Goal: Task Accomplishment & Management: Use online tool/utility

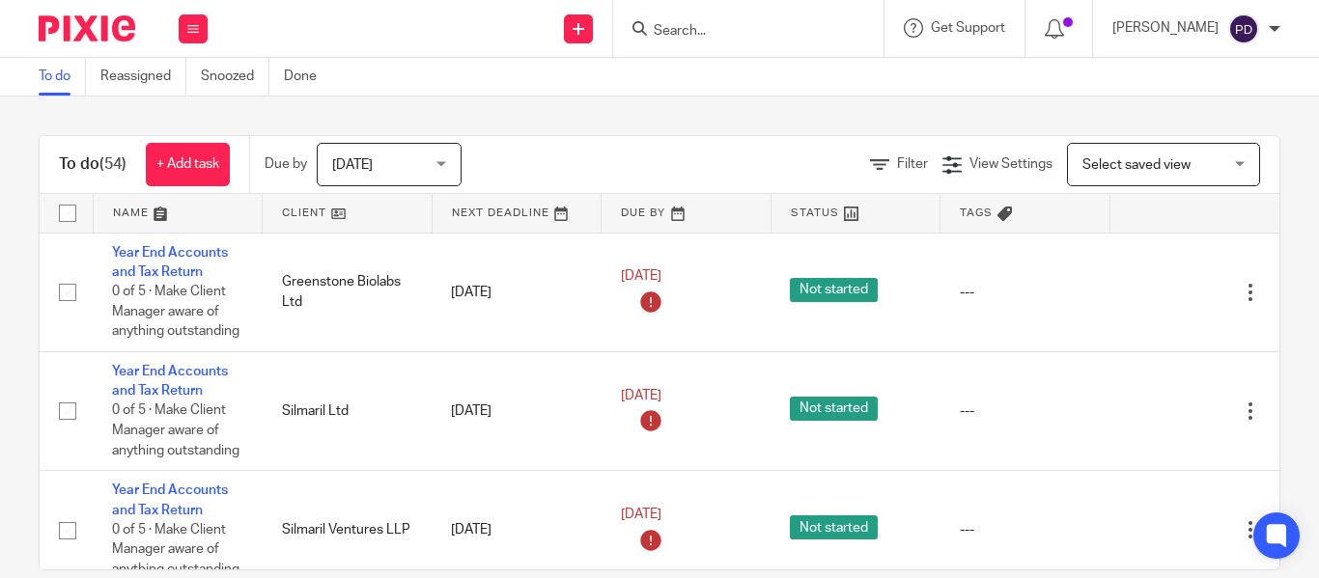
click at [652, 21] on form at bounding box center [755, 28] width 206 height 24
click at [652, 26] on input "Search" at bounding box center [739, 31] width 174 height 17
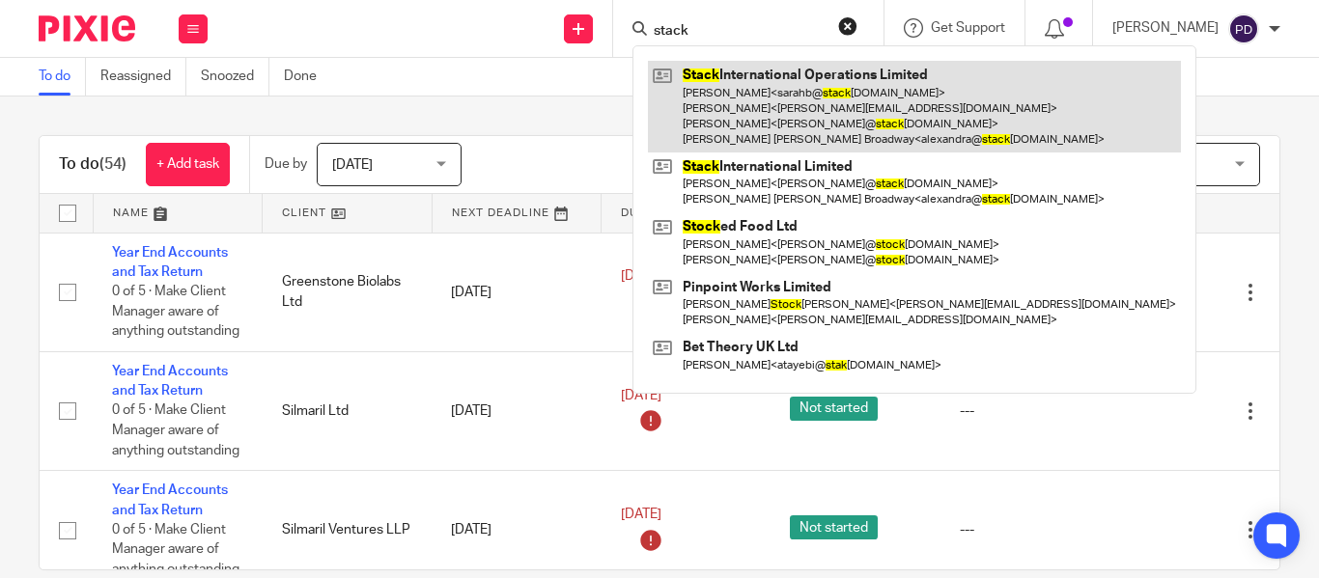
type input "stack"
click at [677, 105] on link at bounding box center [914, 107] width 533 height 92
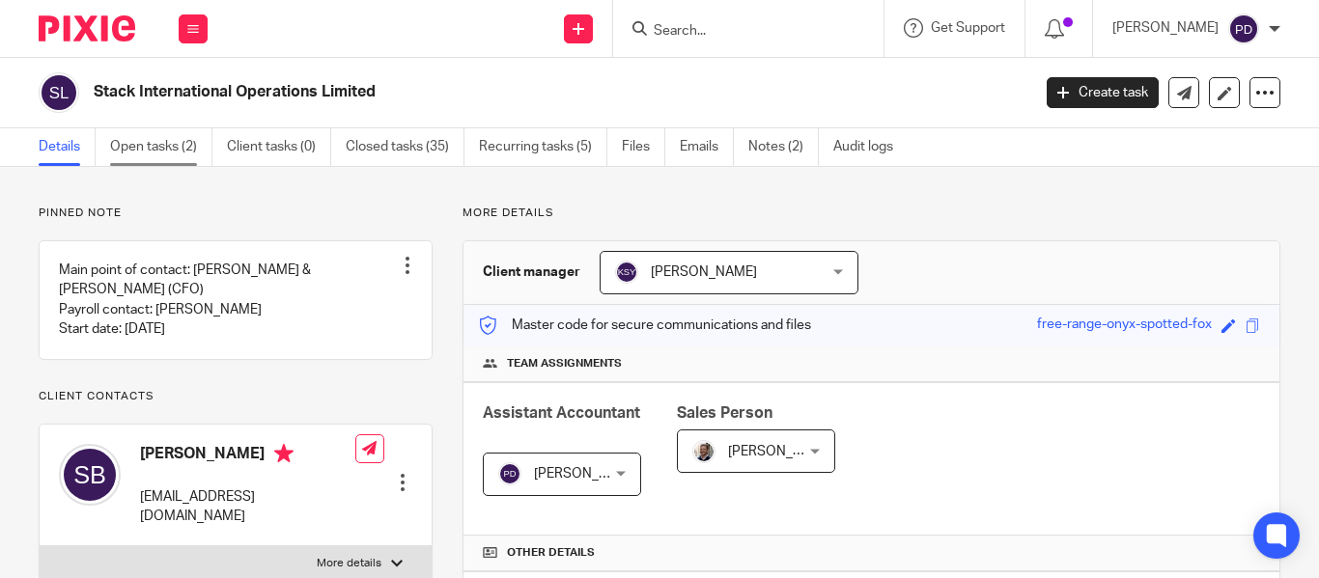
click at [168, 150] on link "Open tasks (2)" at bounding box center [161, 147] width 102 height 38
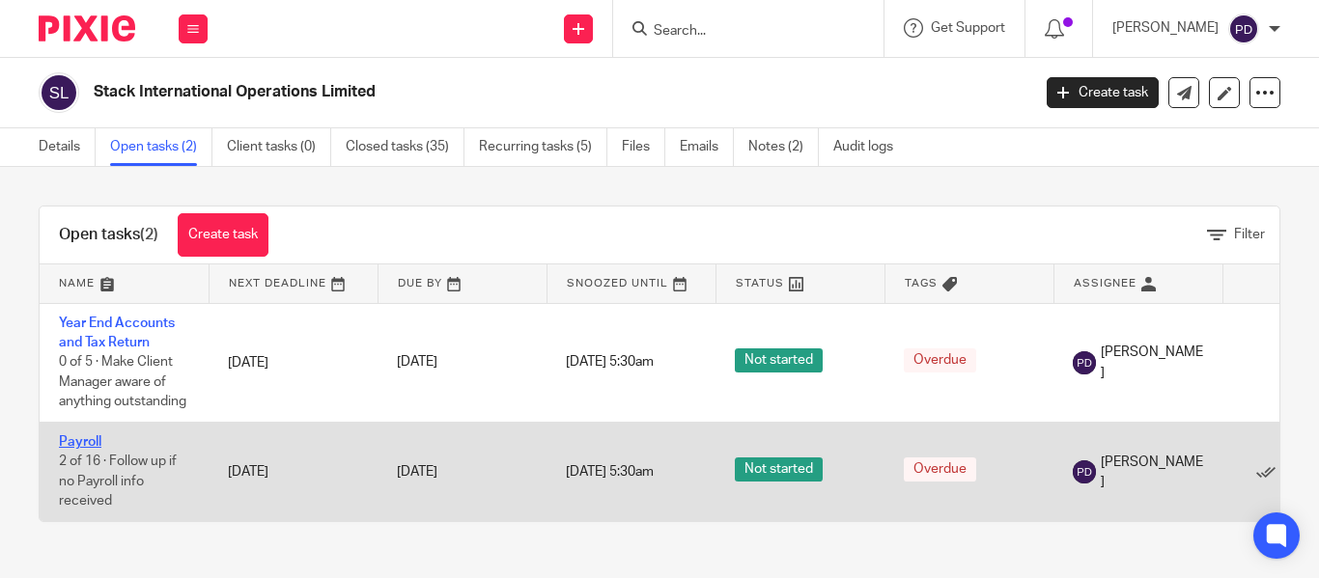
click at [88, 435] on link "Payroll" at bounding box center [80, 442] width 42 height 14
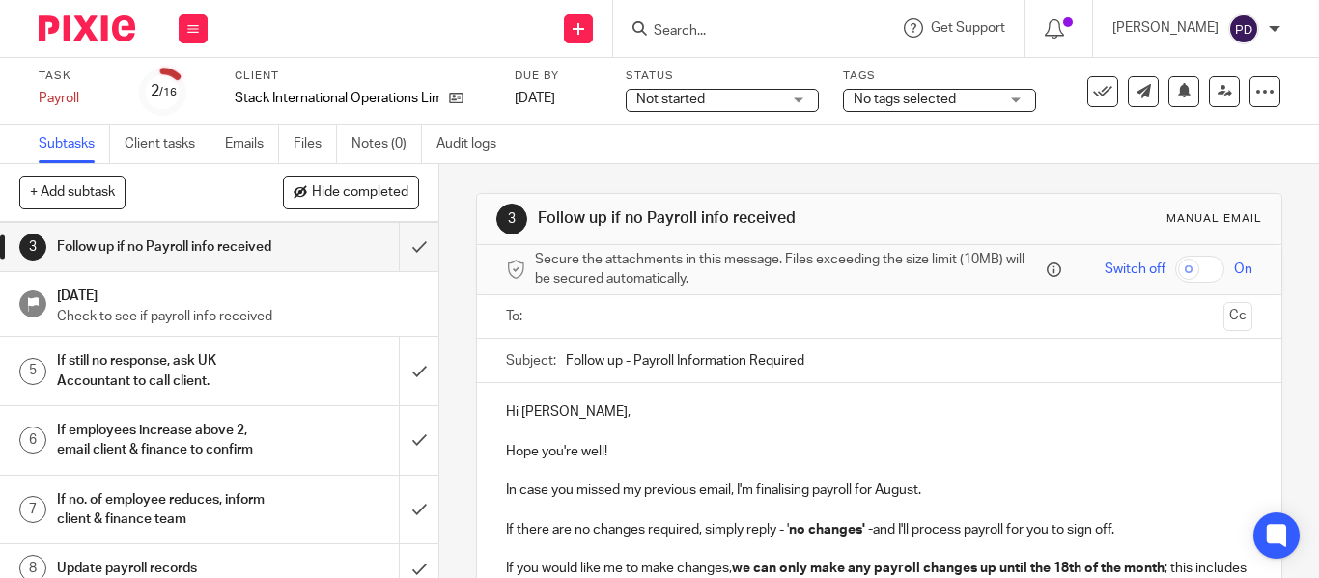
scroll to position [113, 0]
click at [400, 262] on input "submit" at bounding box center [219, 247] width 438 height 48
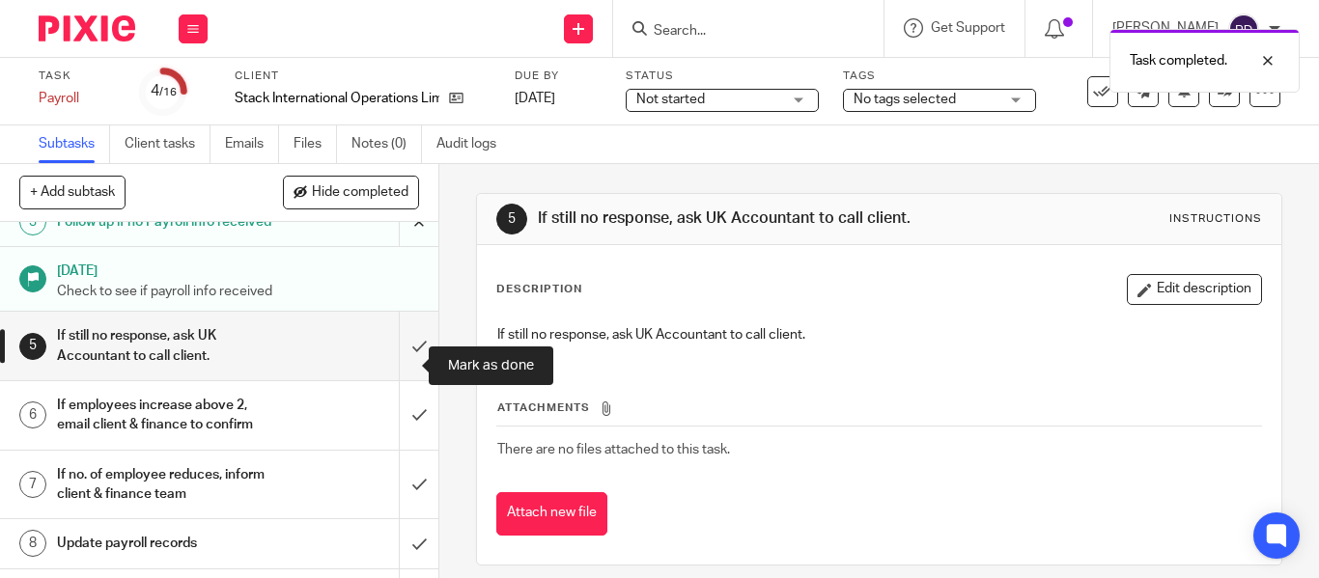
scroll to position [139, 0]
click at [399, 377] on input "submit" at bounding box center [219, 345] width 438 height 69
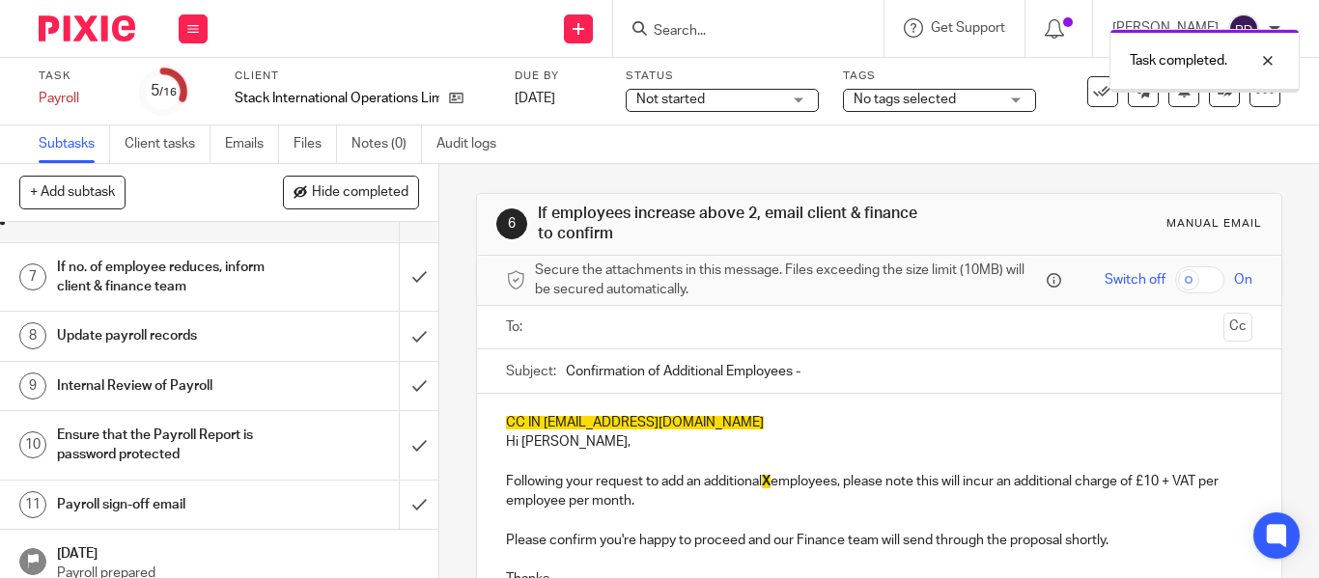
scroll to position [346, 0]
click at [395, 242] on input "submit" at bounding box center [219, 208] width 438 height 69
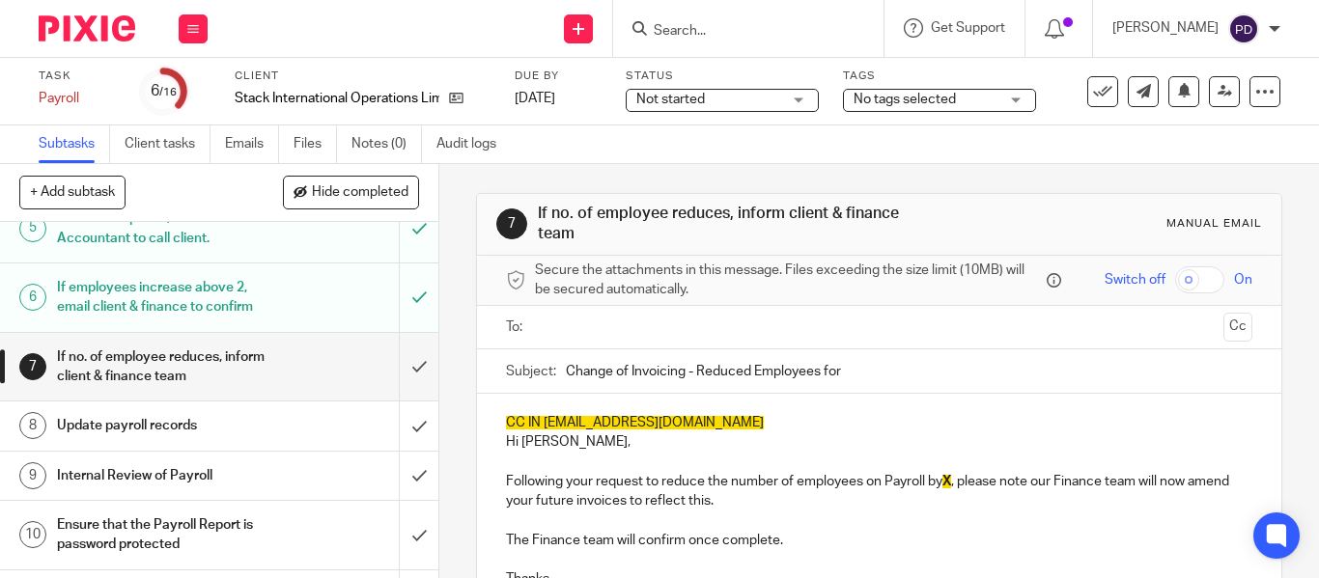
scroll to position [367, 0]
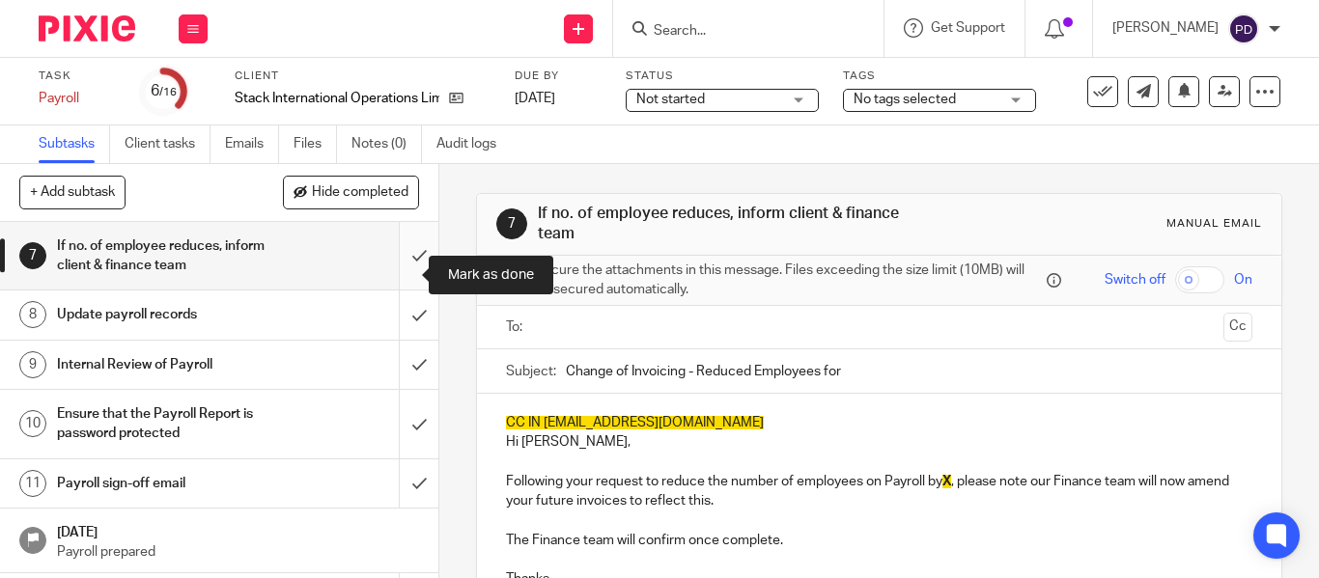
click at [407, 279] on input "submit" at bounding box center [219, 256] width 438 height 69
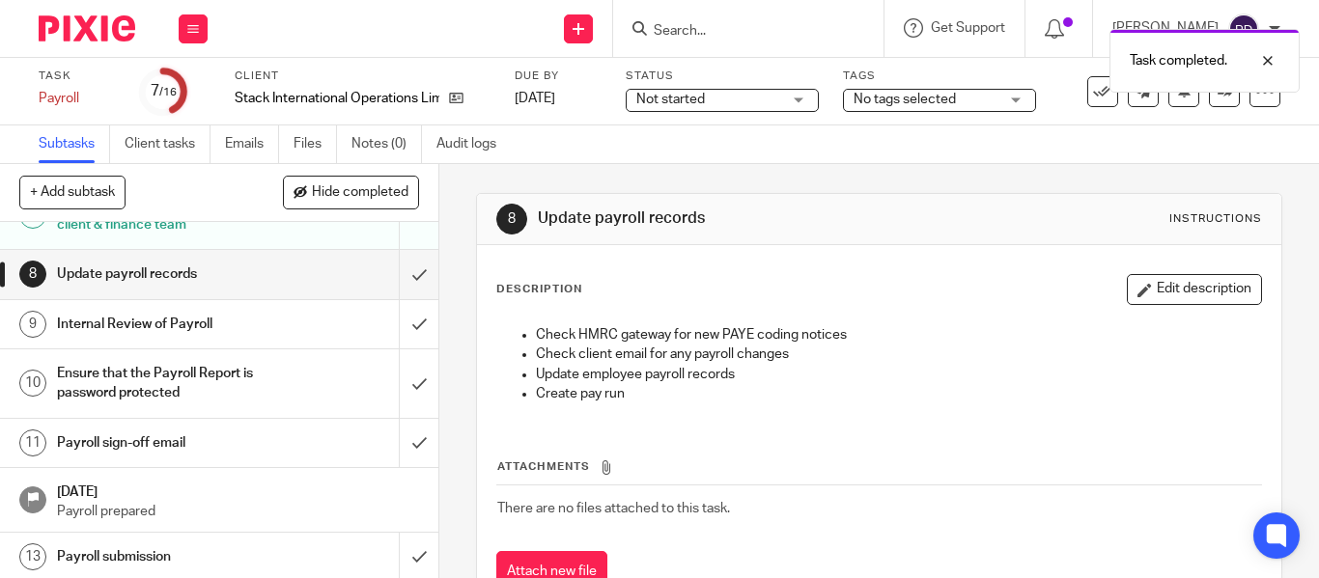
scroll to position [406, 0]
click at [394, 299] on input "submit" at bounding box center [219, 275] width 438 height 48
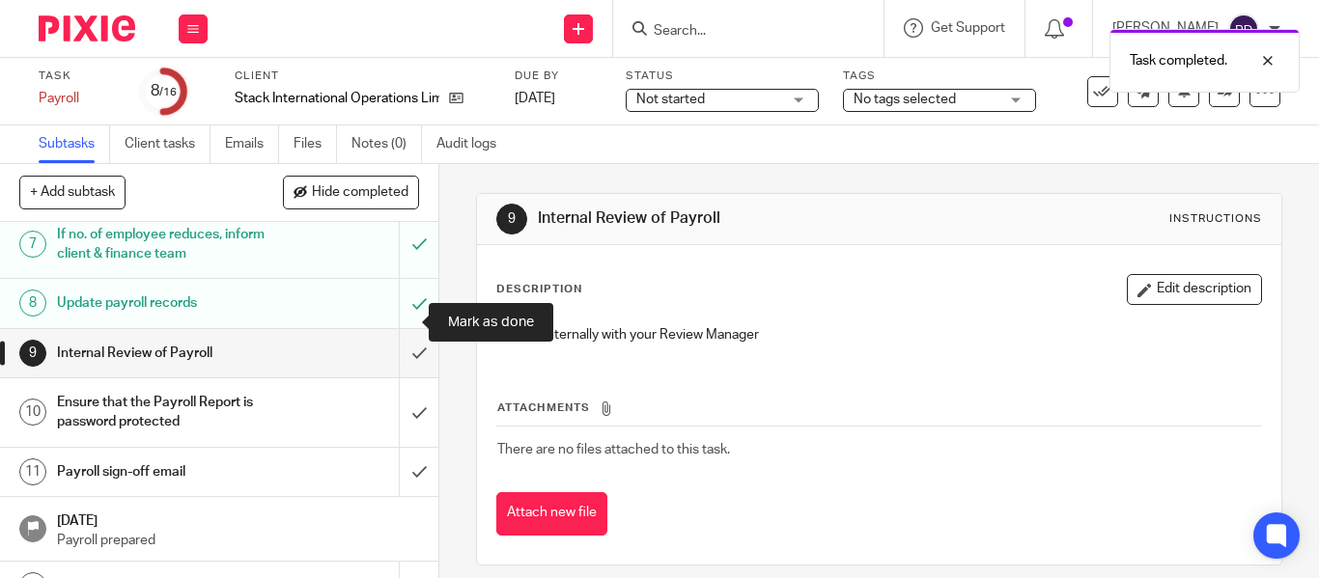
scroll to position [431, 0]
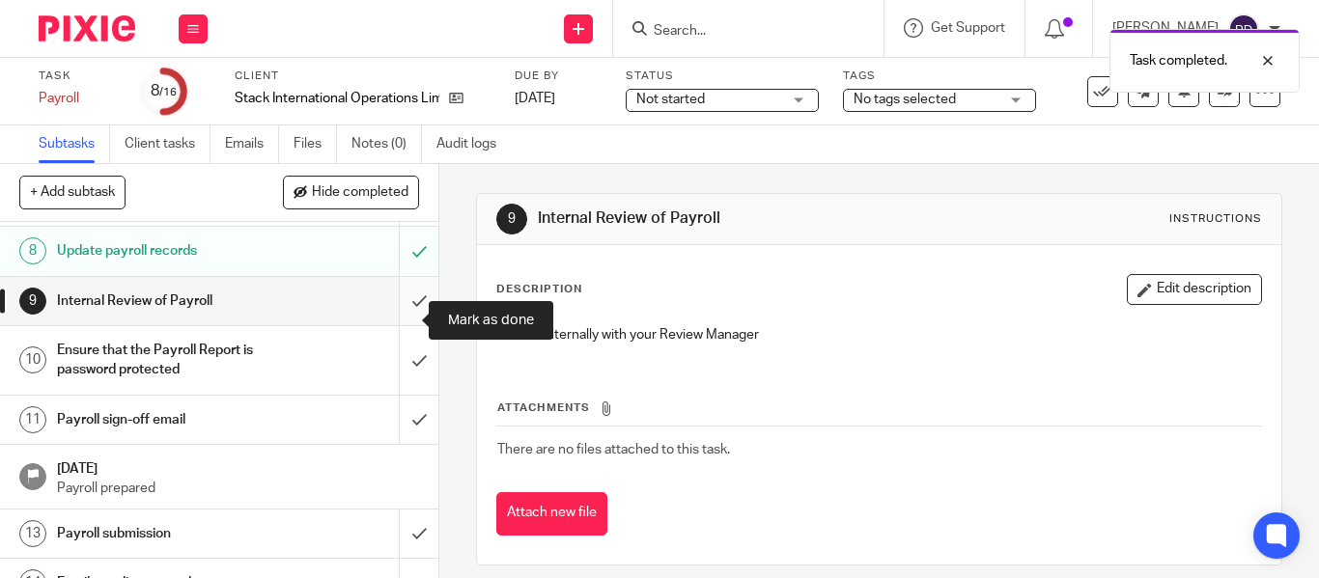
click at [396, 318] on input "submit" at bounding box center [219, 301] width 438 height 48
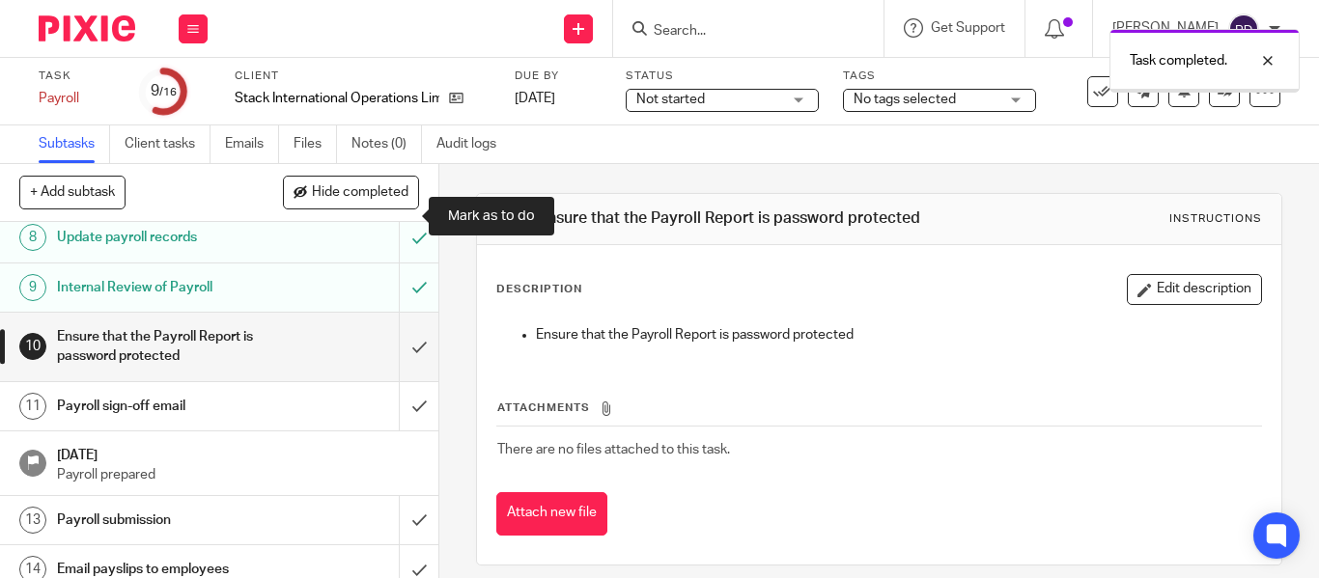
scroll to position [453, 0]
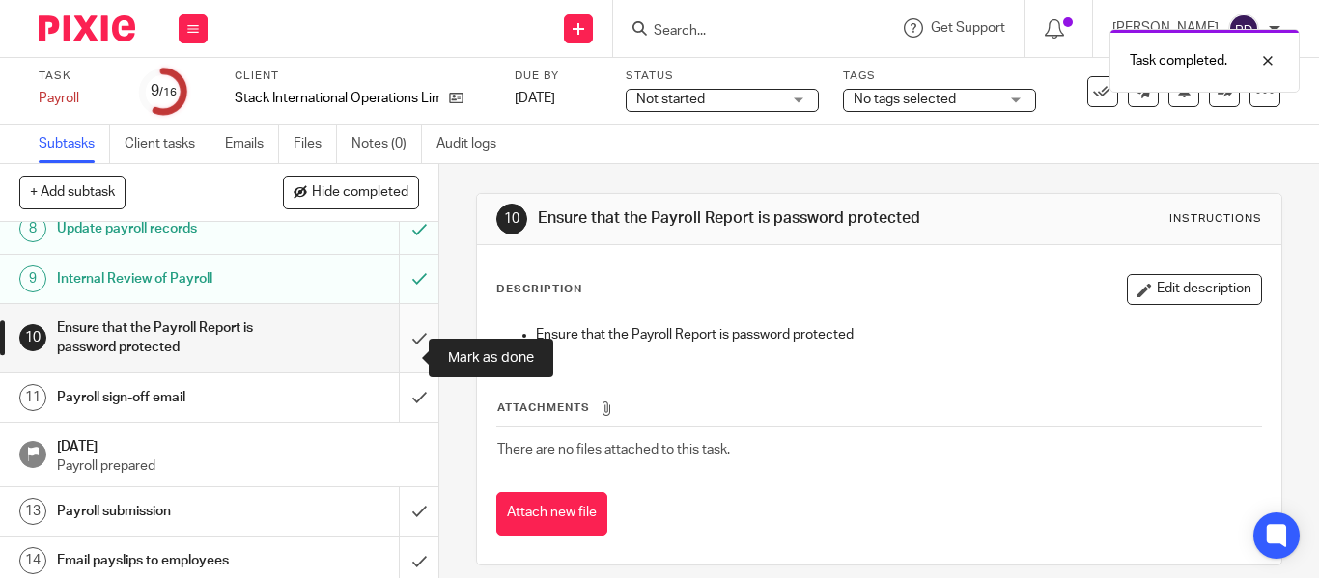
click at [394, 347] on input "submit" at bounding box center [219, 338] width 438 height 69
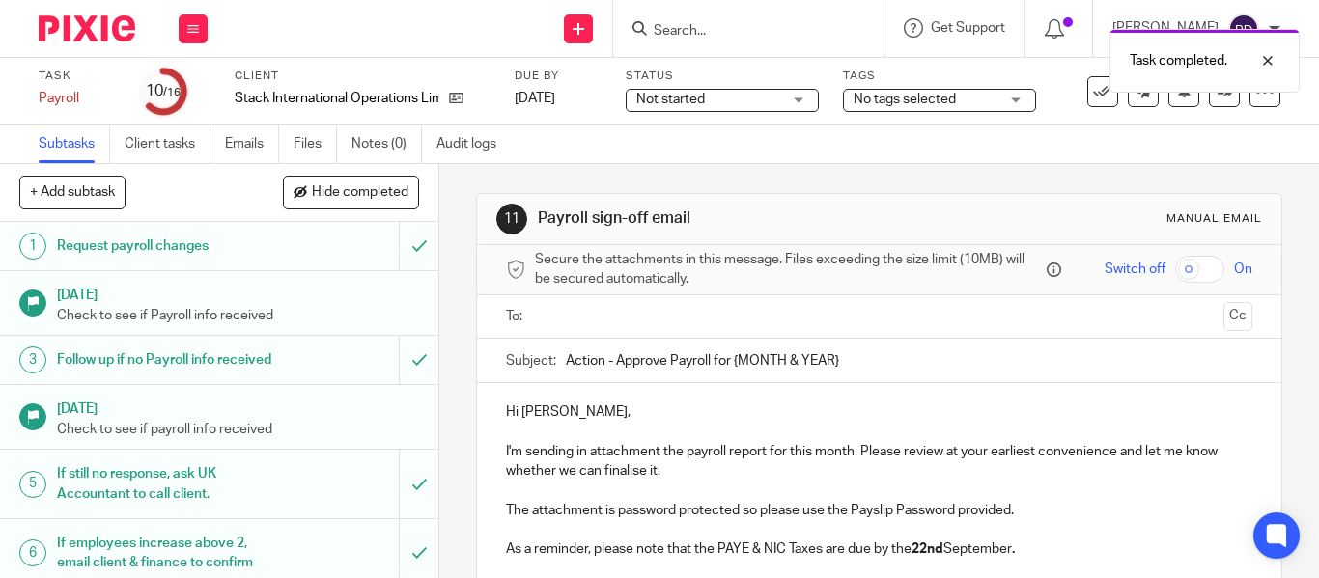
scroll to position [89, 0]
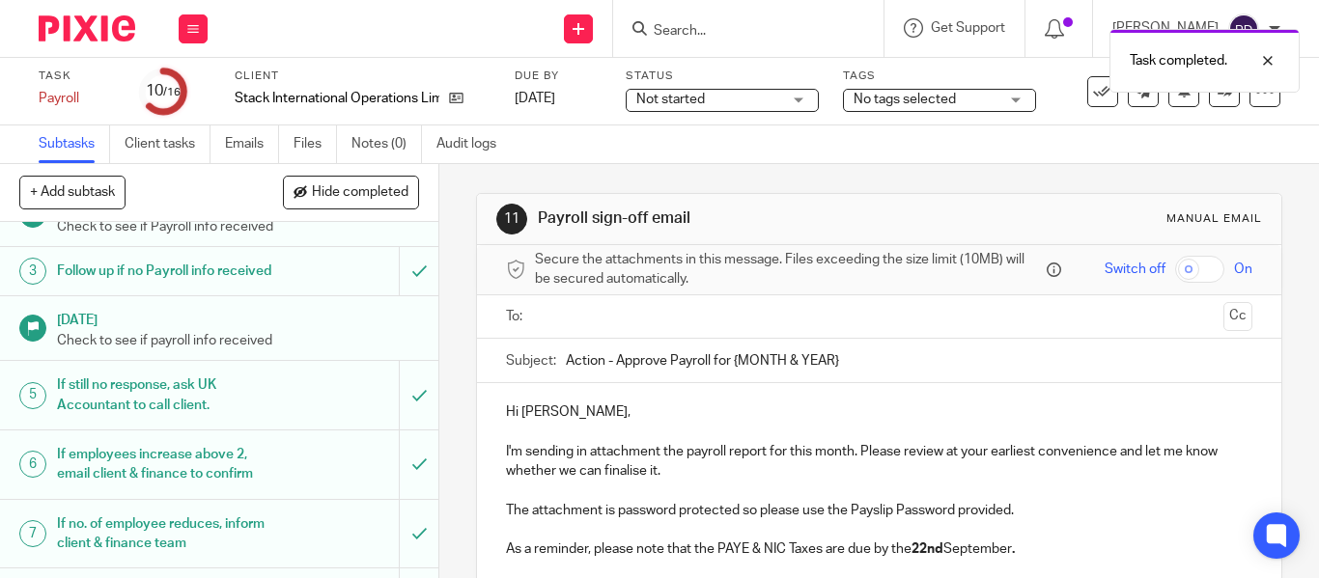
click at [604, 308] on input "text" at bounding box center [878, 317] width 673 height 22
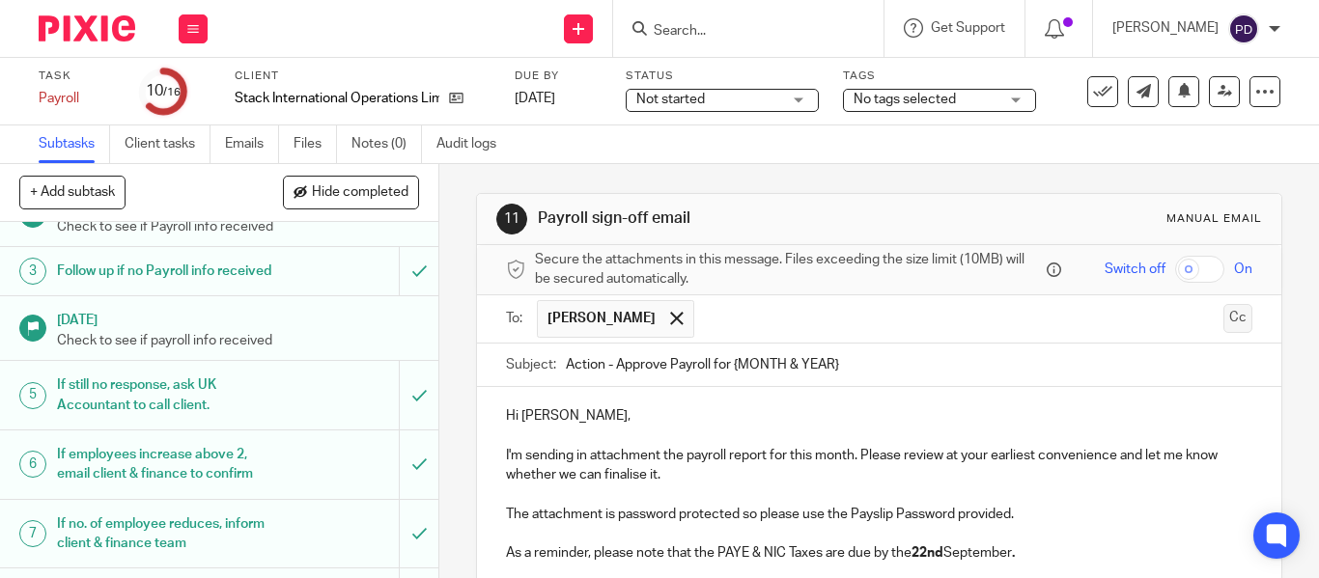
click at [1223, 318] on button "Cc" at bounding box center [1237, 318] width 29 height 29
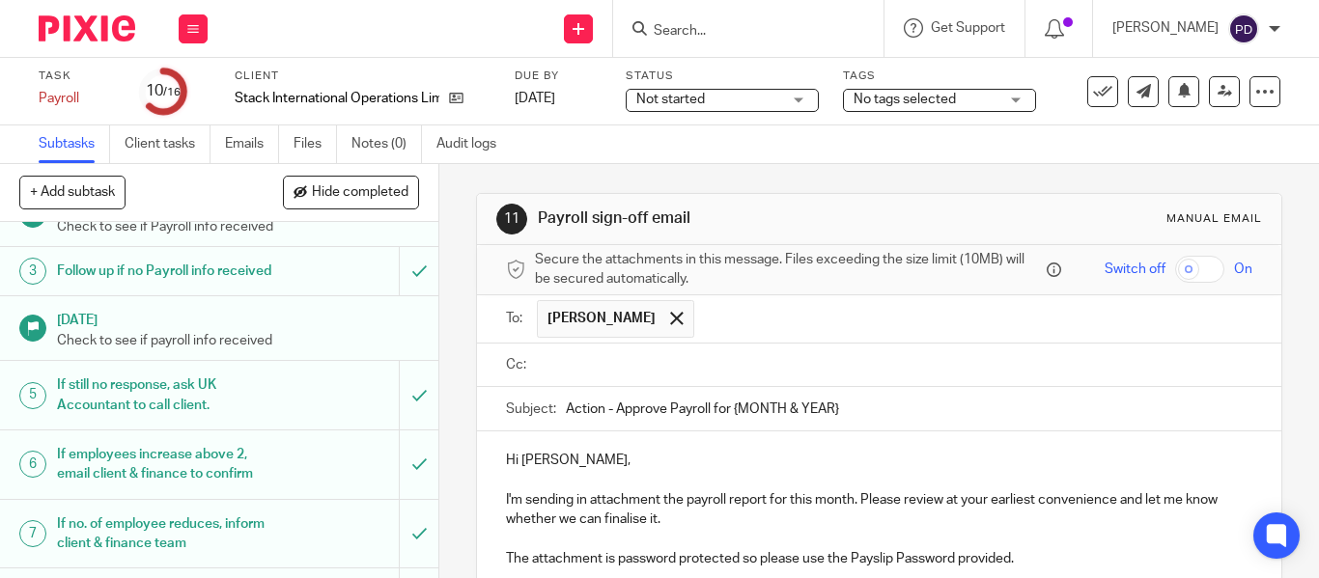
click at [704, 320] on input "text" at bounding box center [974, 319] width 541 height 38
click at [827, 311] on div at bounding box center [838, 318] width 22 height 29
click at [720, 355] on input "text" at bounding box center [893, 365] width 702 height 22
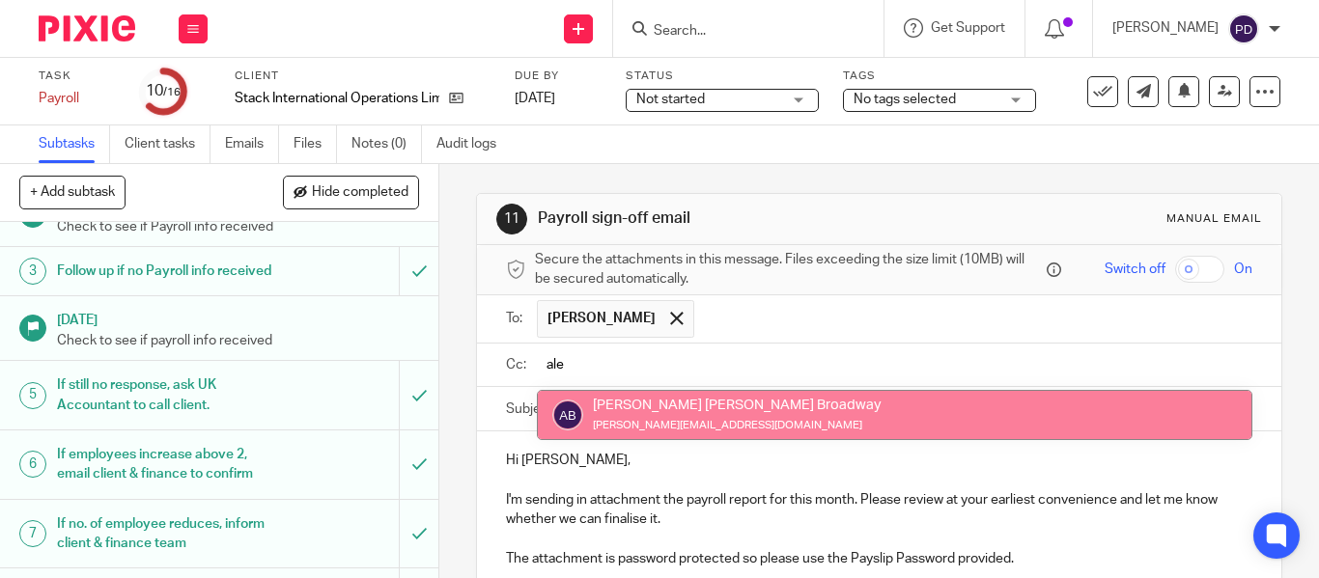
type input "ale"
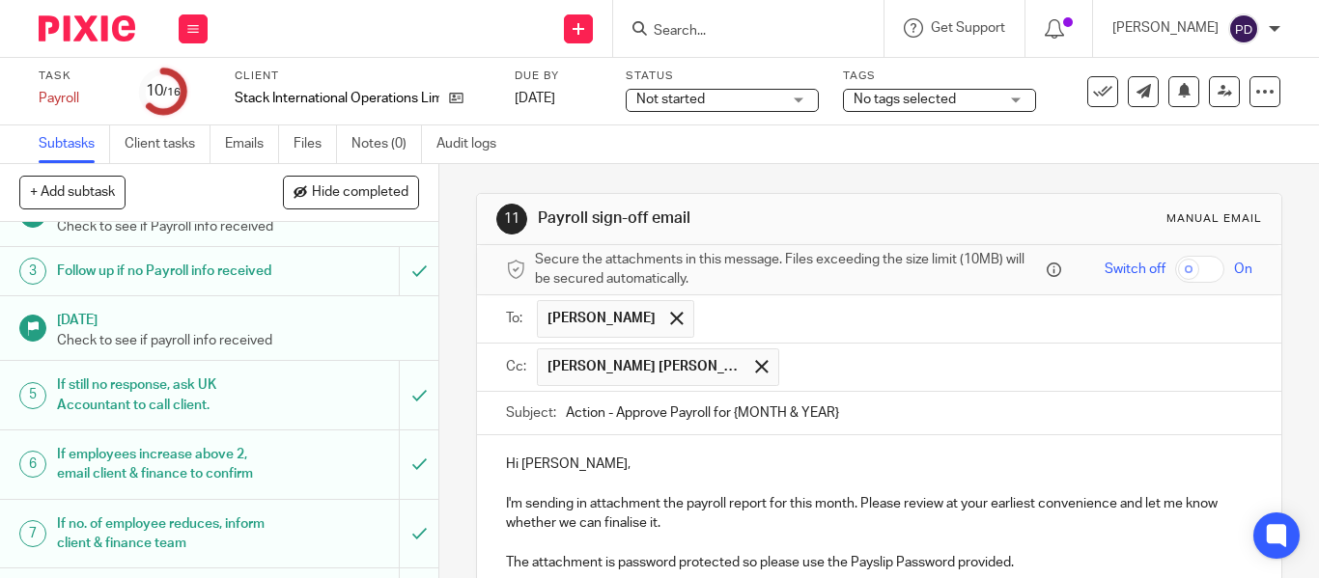
click at [854, 414] on input "Action - Approve Payroll for {MONTH & YEAR}" at bounding box center [909, 413] width 686 height 43
type input "Action - Approve Payroll for [DATE]."
click at [836, 376] on input "text" at bounding box center [1017, 367] width 456 height 38
paste input "[EMAIL_ADDRESS][DOMAIN_NAME]"
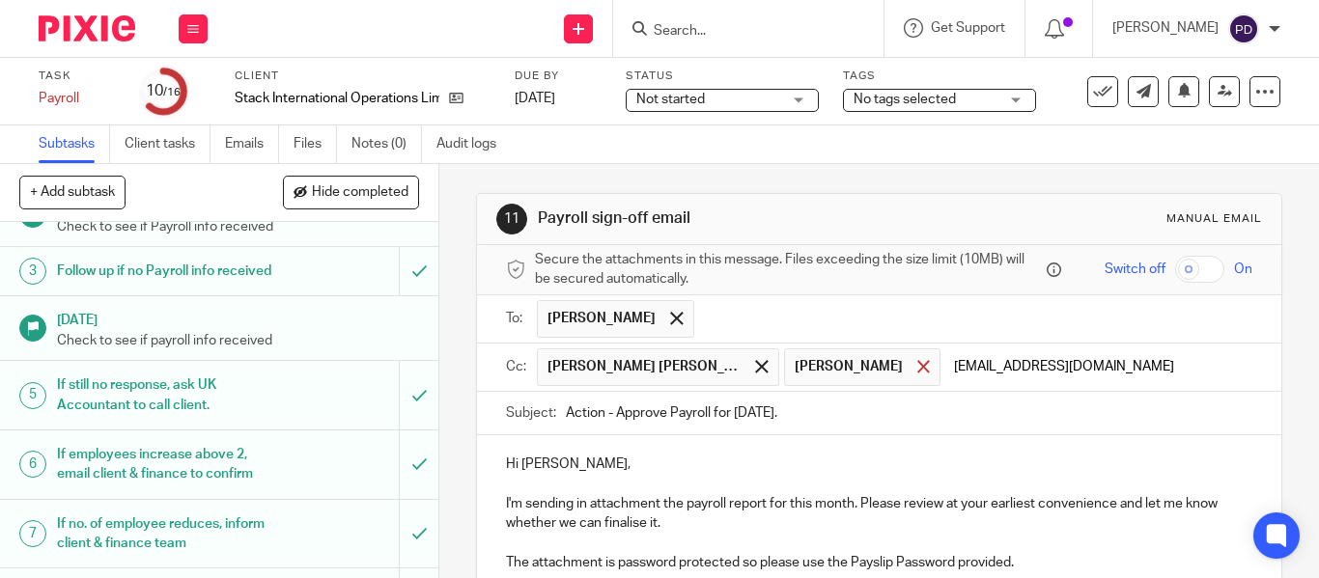
type input "[EMAIL_ADDRESS][DOMAIN_NAME]"
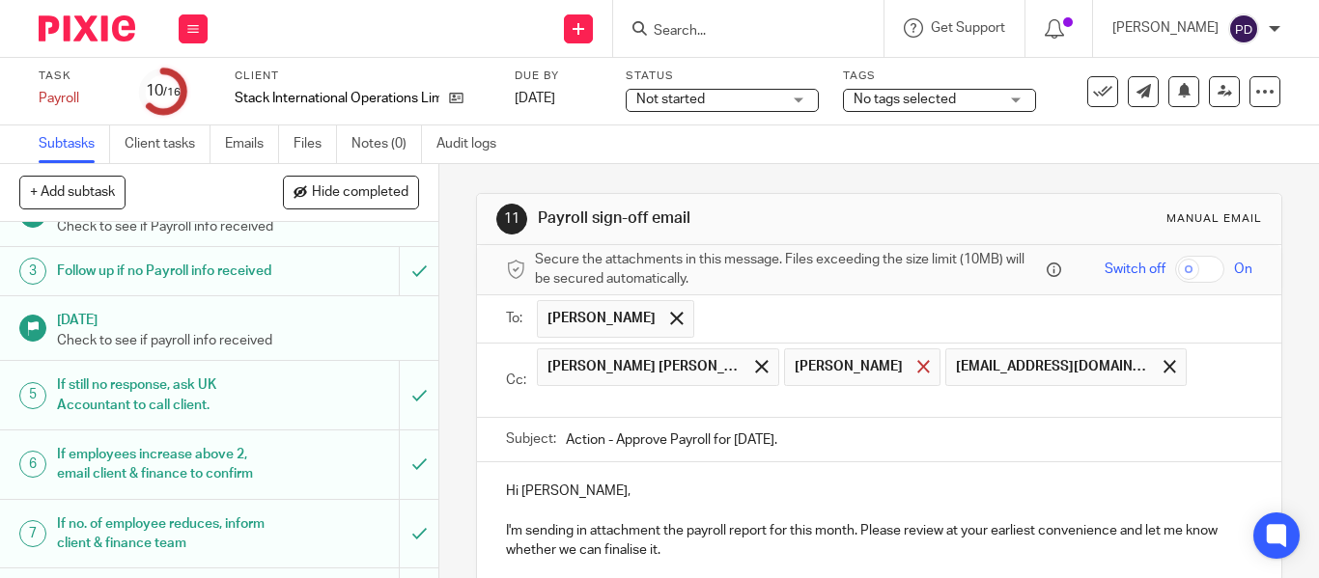
click at [917, 372] on span at bounding box center [923, 366] width 13 height 13
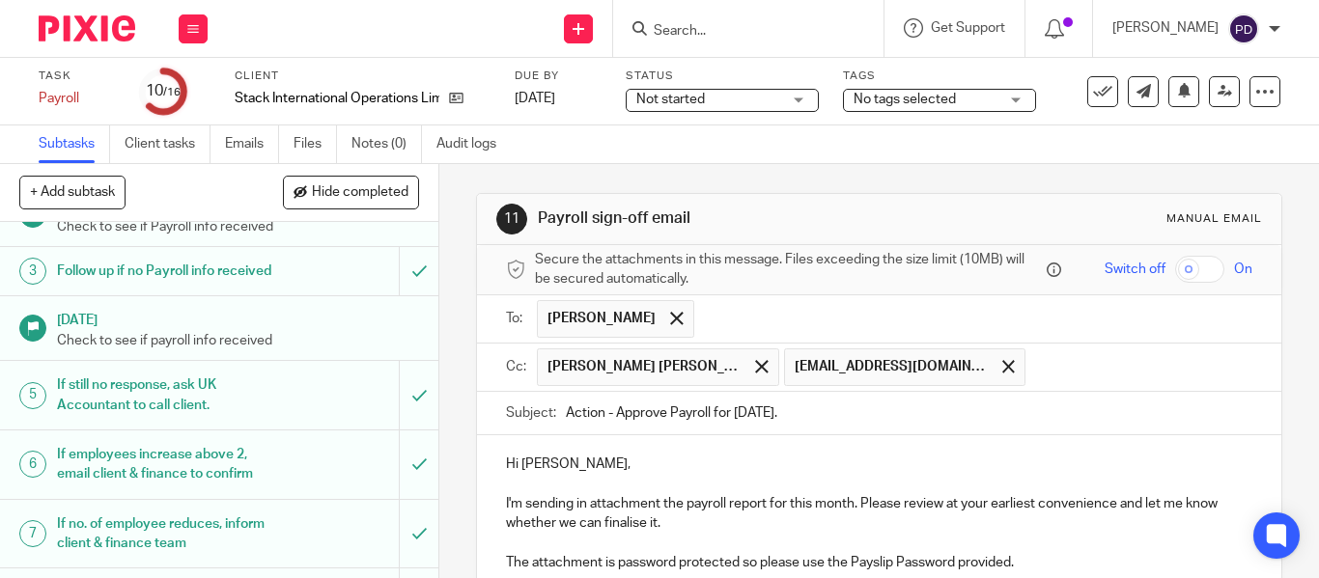
click at [1035, 365] on input "text" at bounding box center [1139, 367] width 209 height 38
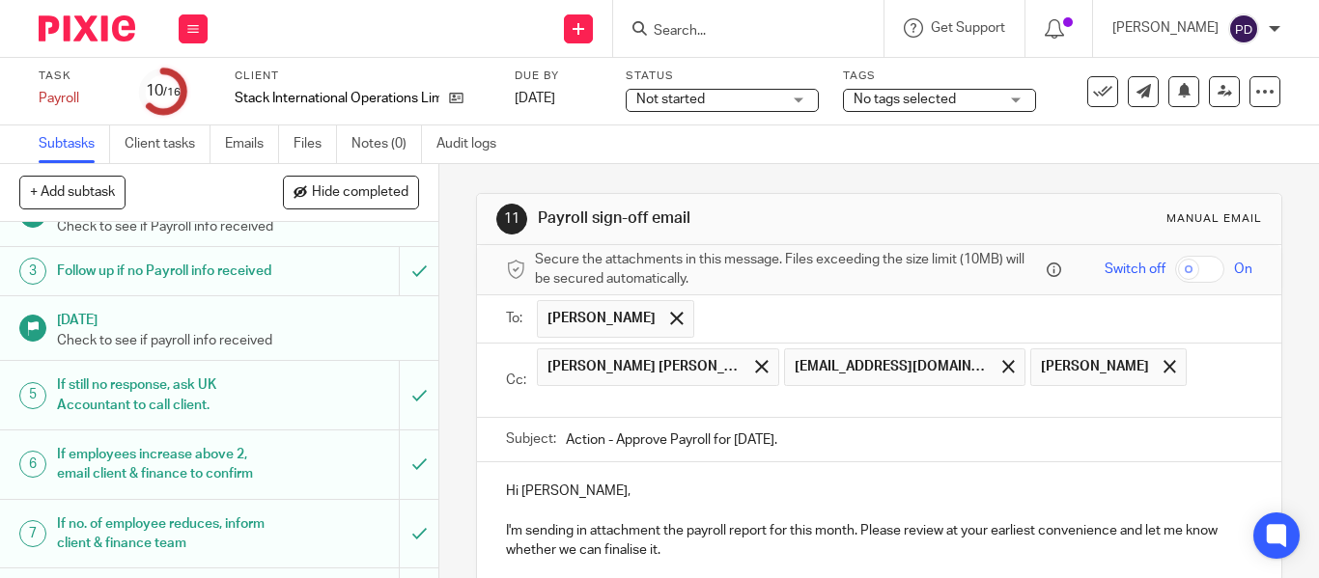
click at [859, 310] on input "text" at bounding box center [974, 319] width 541 height 38
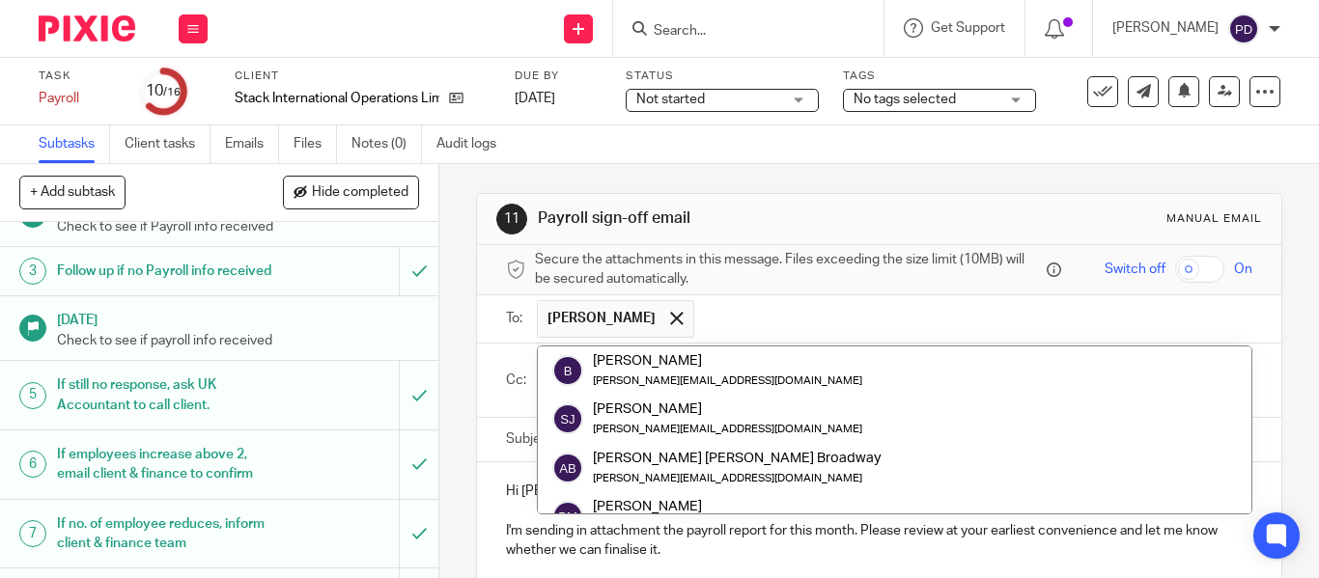
scroll to position [290, 0]
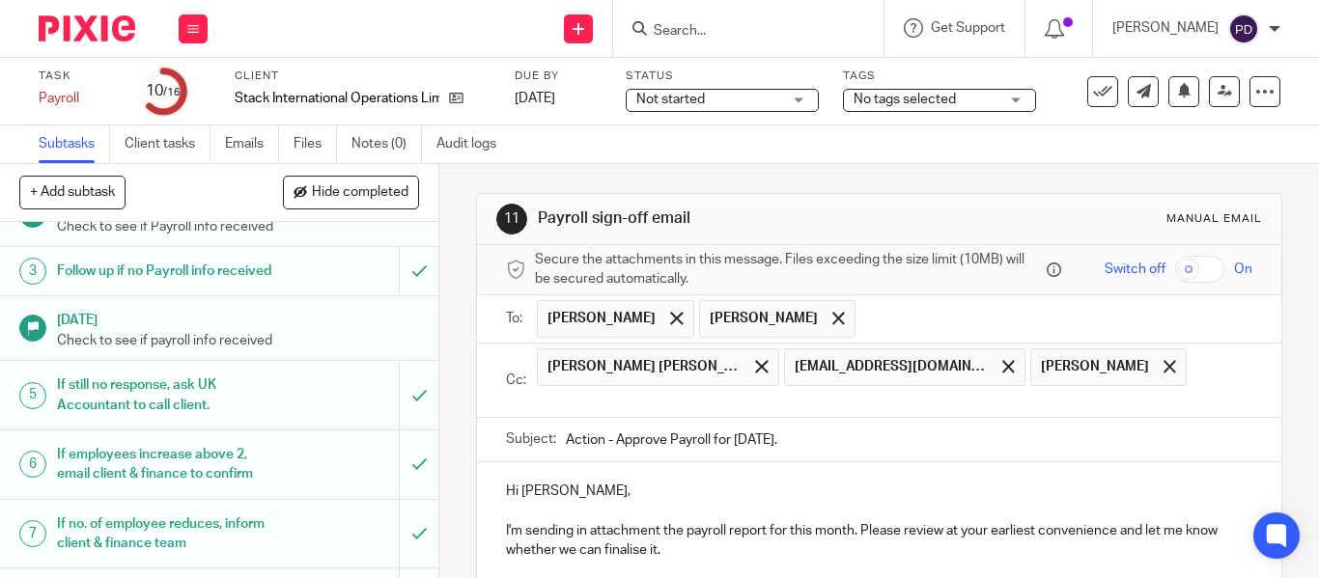
click at [956, 546] on p "I'm sending in attachment the payroll report for this month. Please review at y…" at bounding box center [879, 541] width 746 height 40
click at [832, 322] on span at bounding box center [838, 318] width 13 height 13
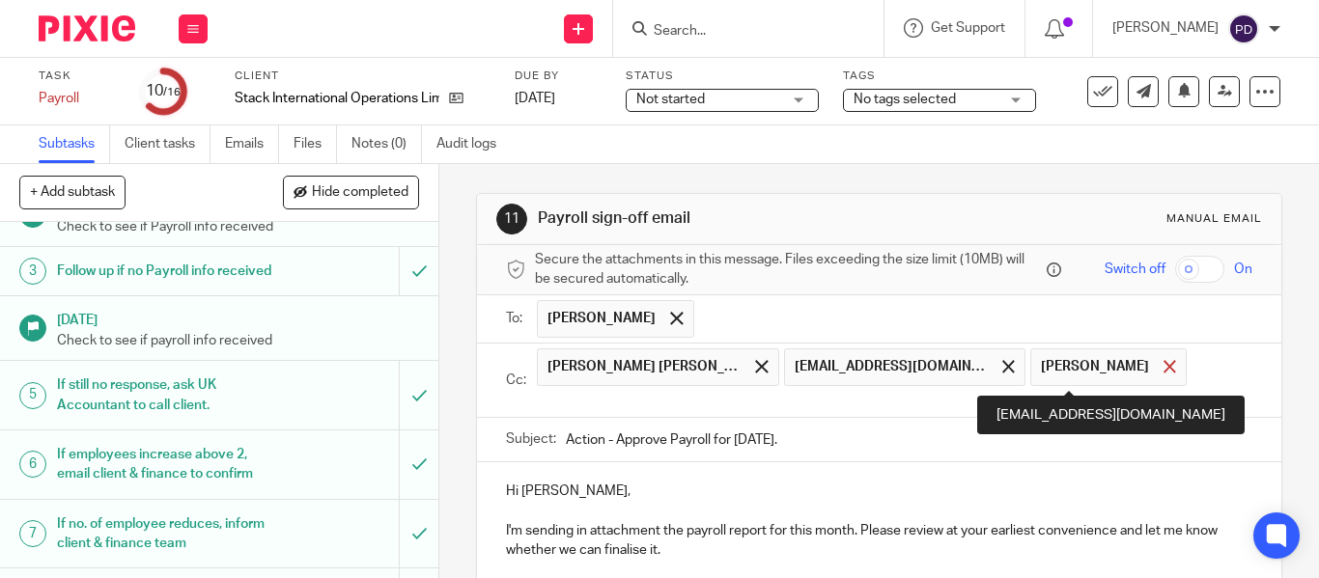
click at [1163, 372] on span at bounding box center [1169, 366] width 13 height 13
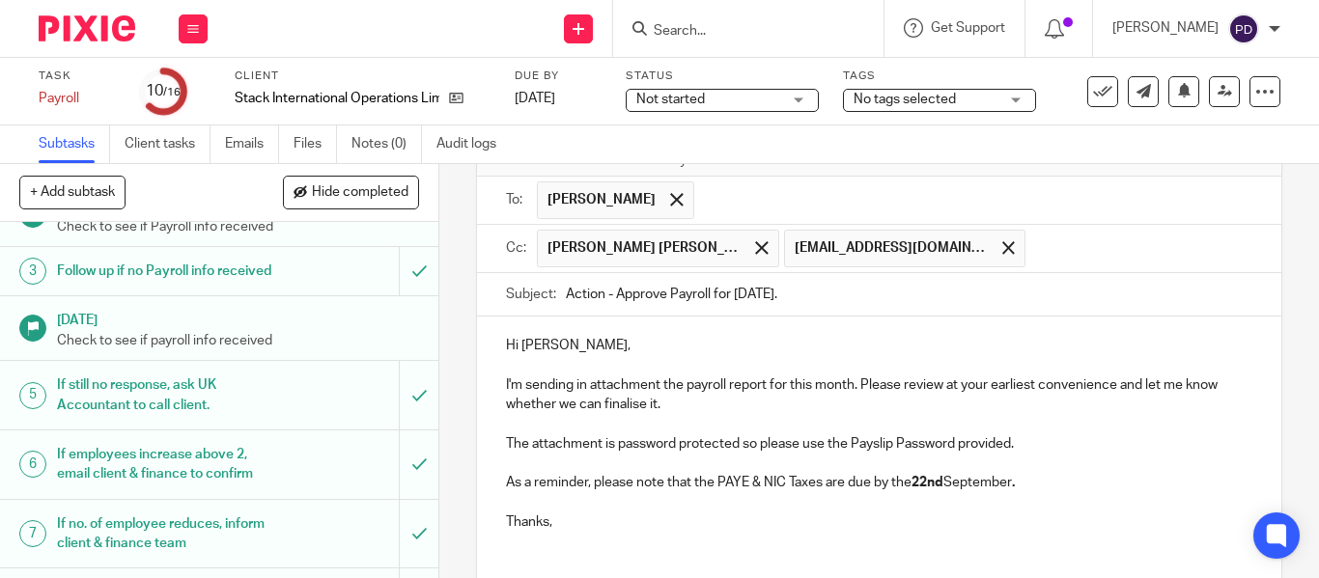
scroll to position [9, 0]
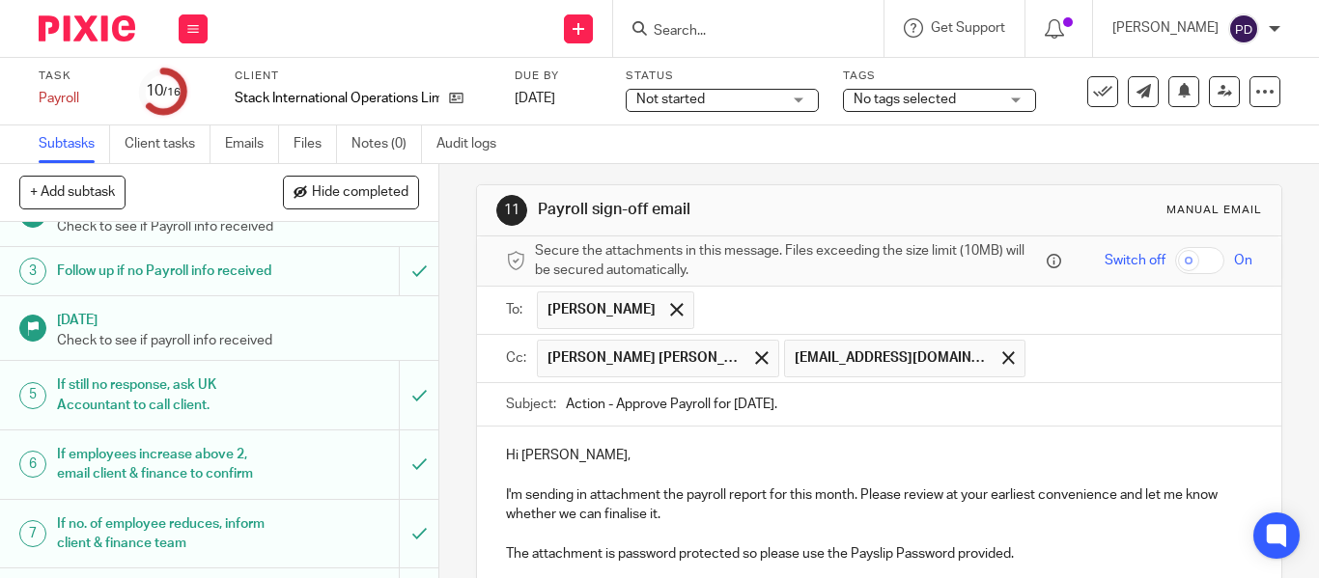
click at [1059, 364] on input "text" at bounding box center [1139, 359] width 209 height 38
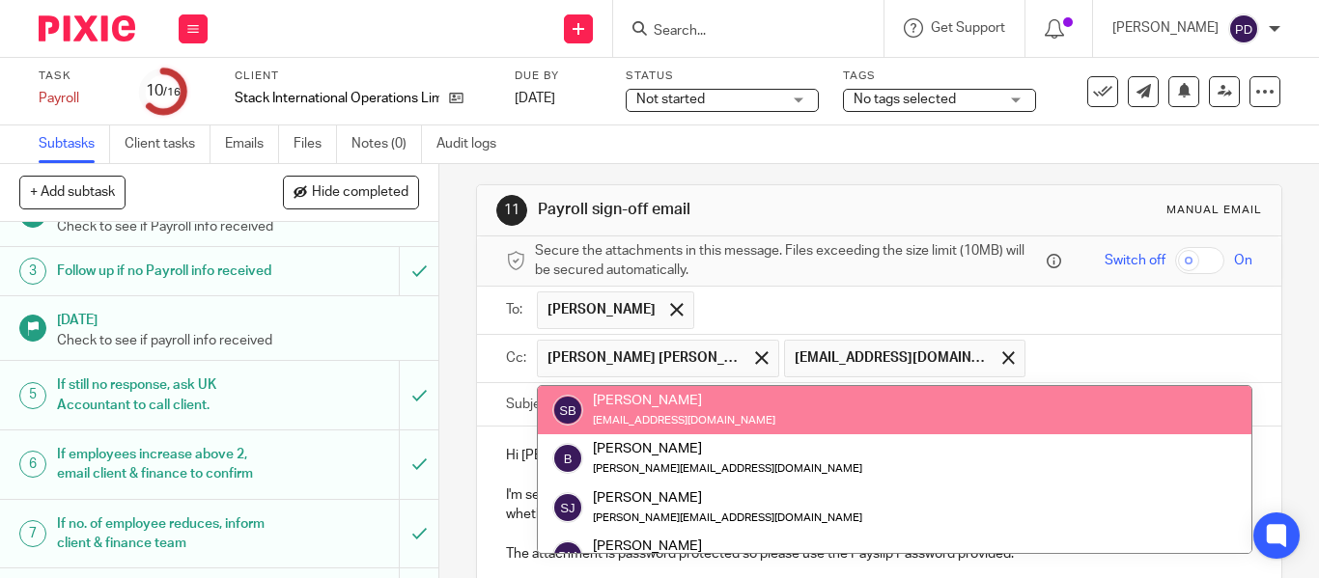
paste input "[EMAIL_ADDRESS][DOMAIN_NAME]"
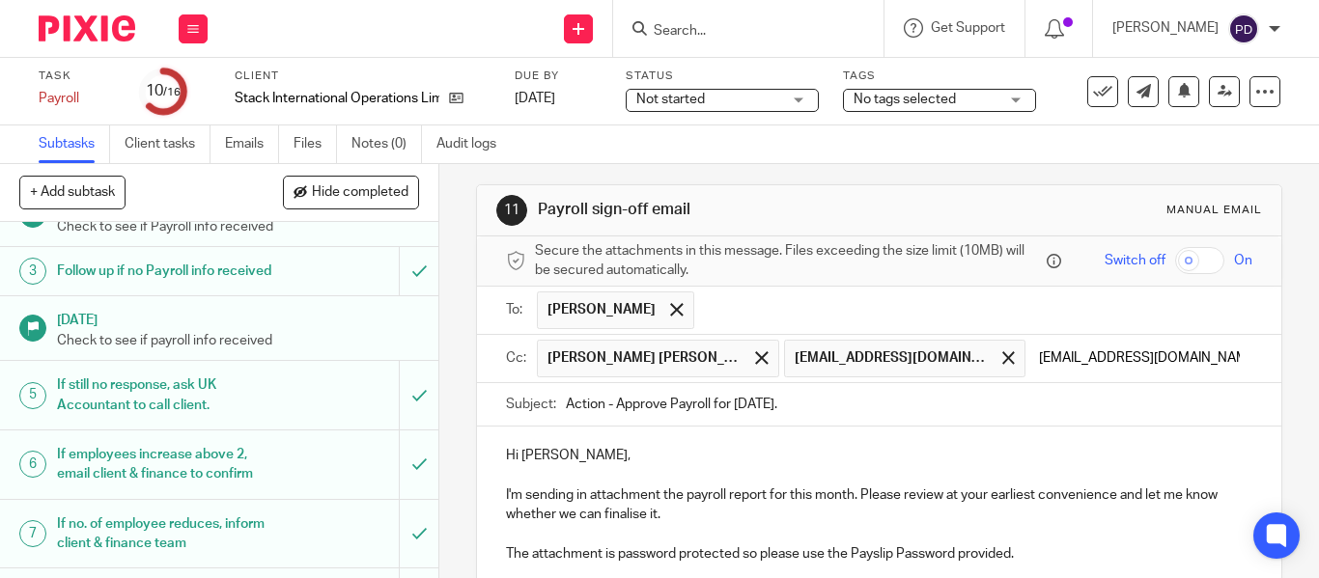
type input "[EMAIL_ADDRESS][DOMAIN_NAME]"
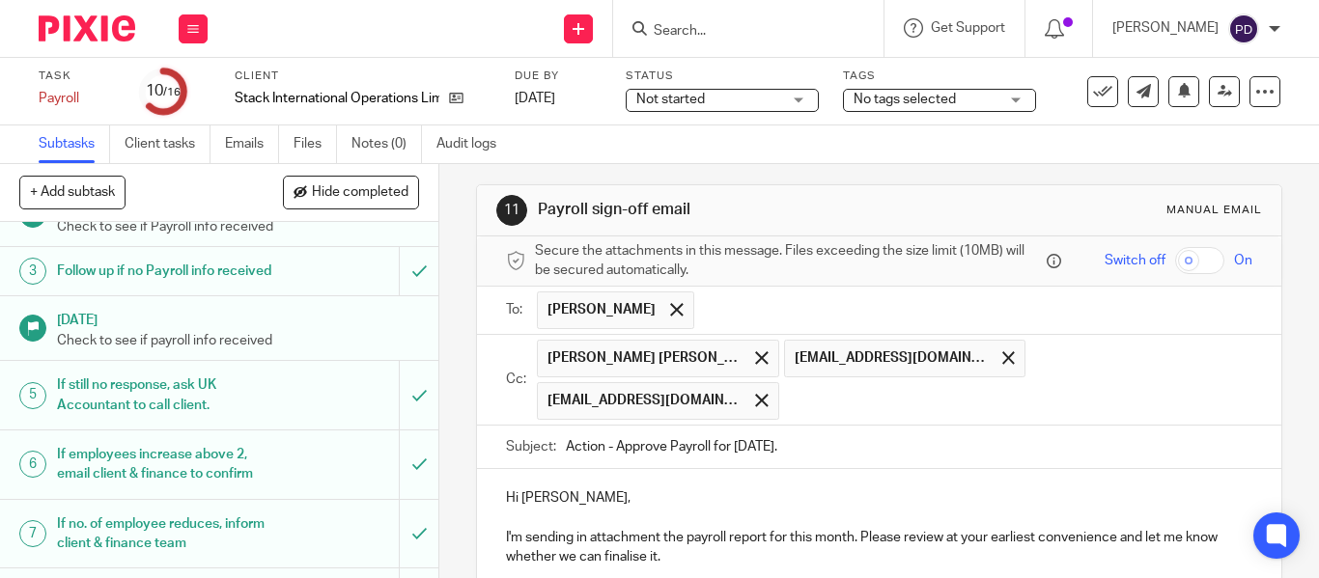
click at [1047, 440] on form "Secure the attachments in this message. Files exceeding the size limit (10MB) w…" at bounding box center [879, 539] width 804 height 605
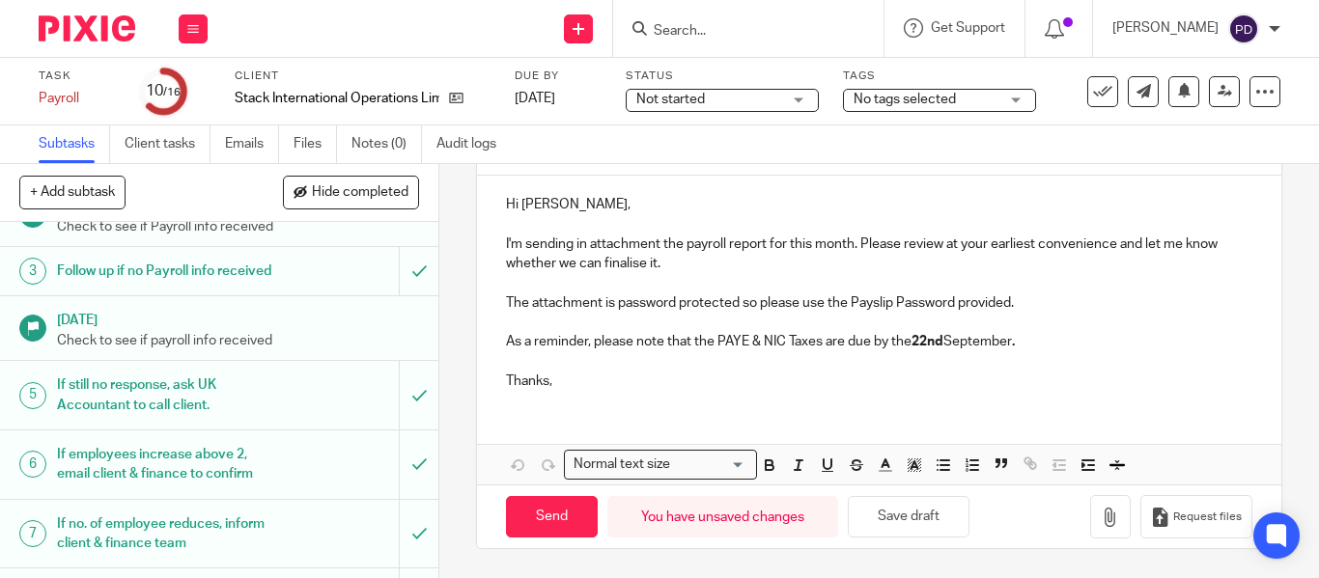
scroll to position [302, 0]
click at [1090, 527] on button "button" at bounding box center [1110, 516] width 41 height 43
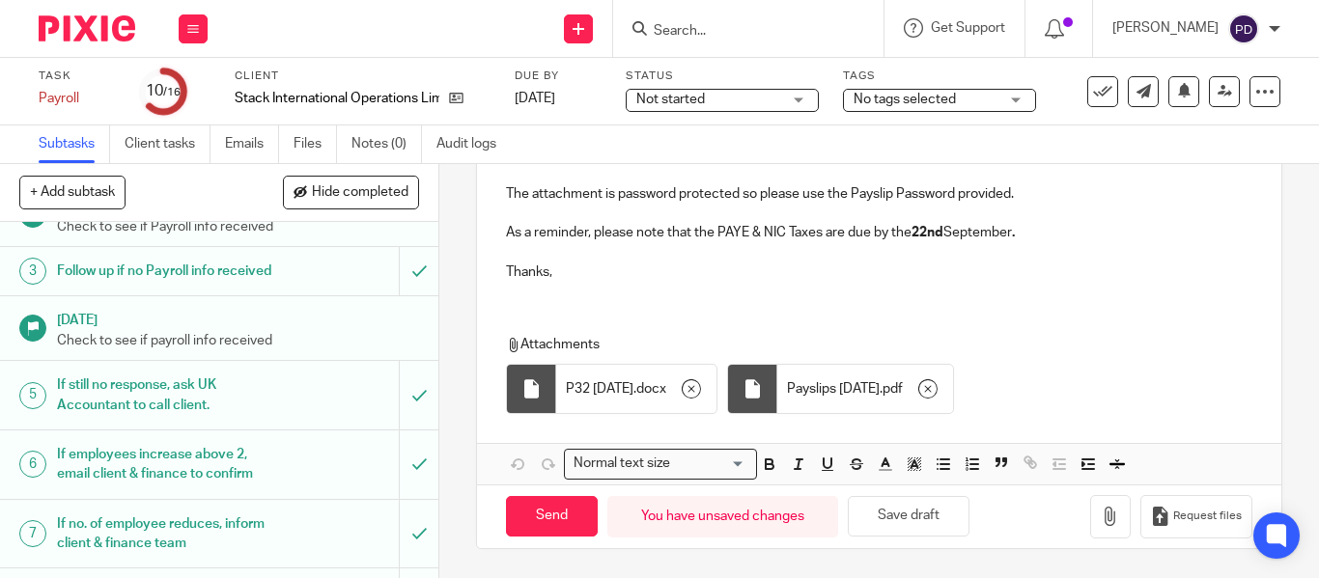
scroll to position [411, 0]
click at [514, 507] on input "Send" at bounding box center [552, 517] width 92 height 42
type input "Sent"
